Goal: Task Accomplishment & Management: Manage account settings

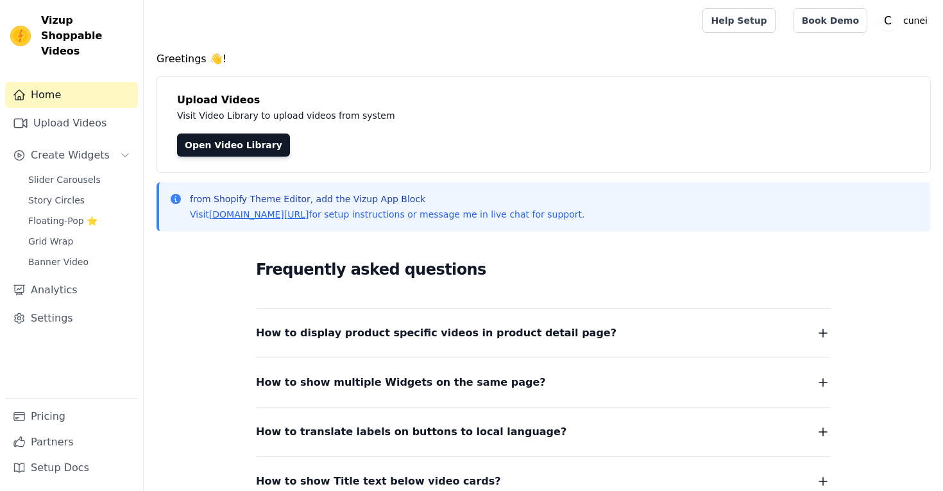
click at [65, 277] on link "Analytics" at bounding box center [71, 290] width 133 height 26
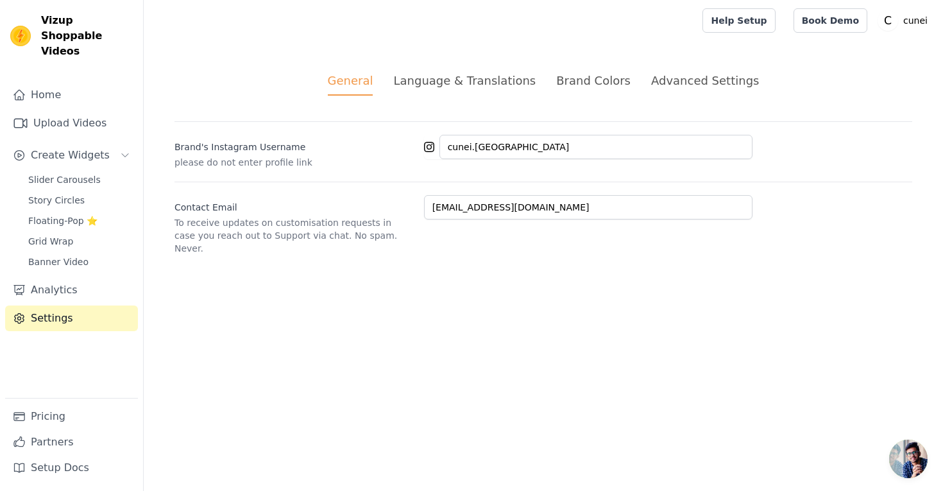
click at [696, 85] on div "Advanced Settings" at bounding box center [705, 80] width 108 height 17
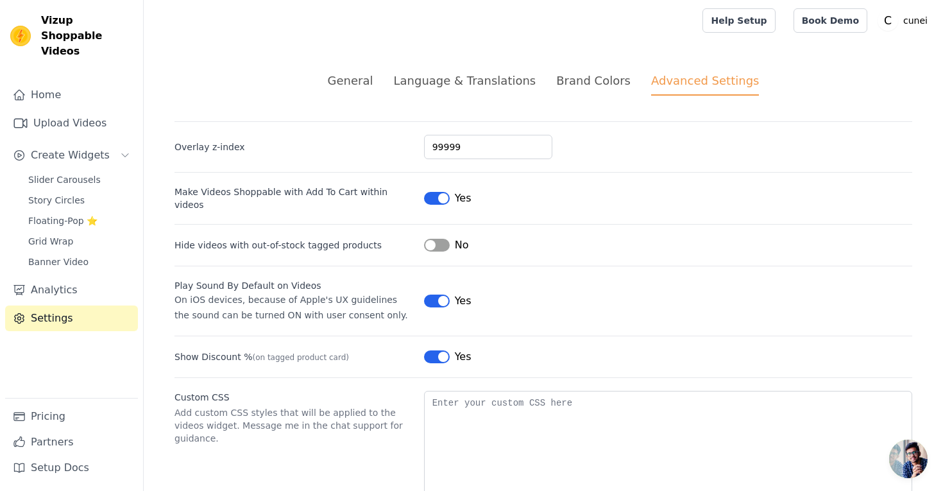
scroll to position [35, 0]
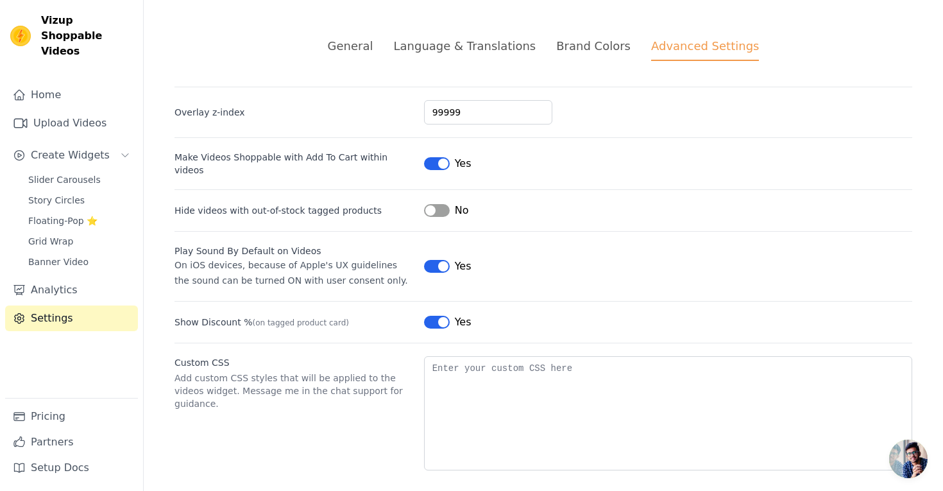
click at [374, 50] on div "General" at bounding box center [351, 45] width 46 height 17
